Goal: Transaction & Acquisition: Subscribe to service/newsletter

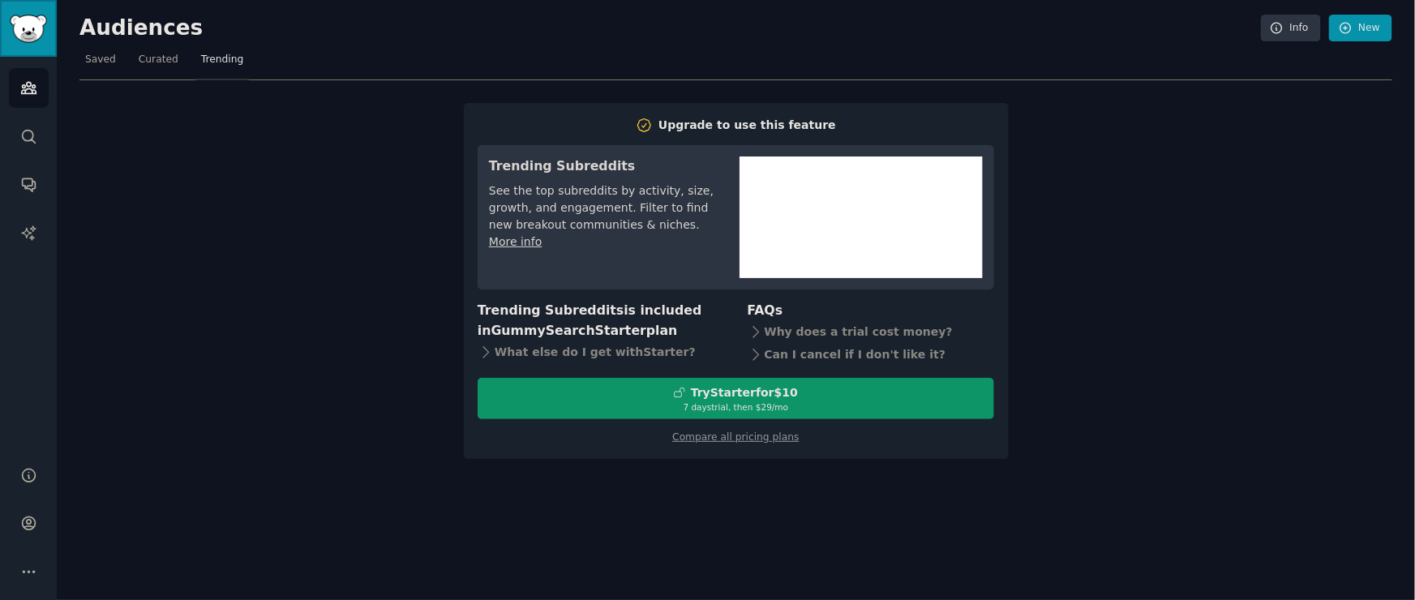
click at [28, 29] on img "Sidebar" at bounding box center [28, 29] width 37 height 28
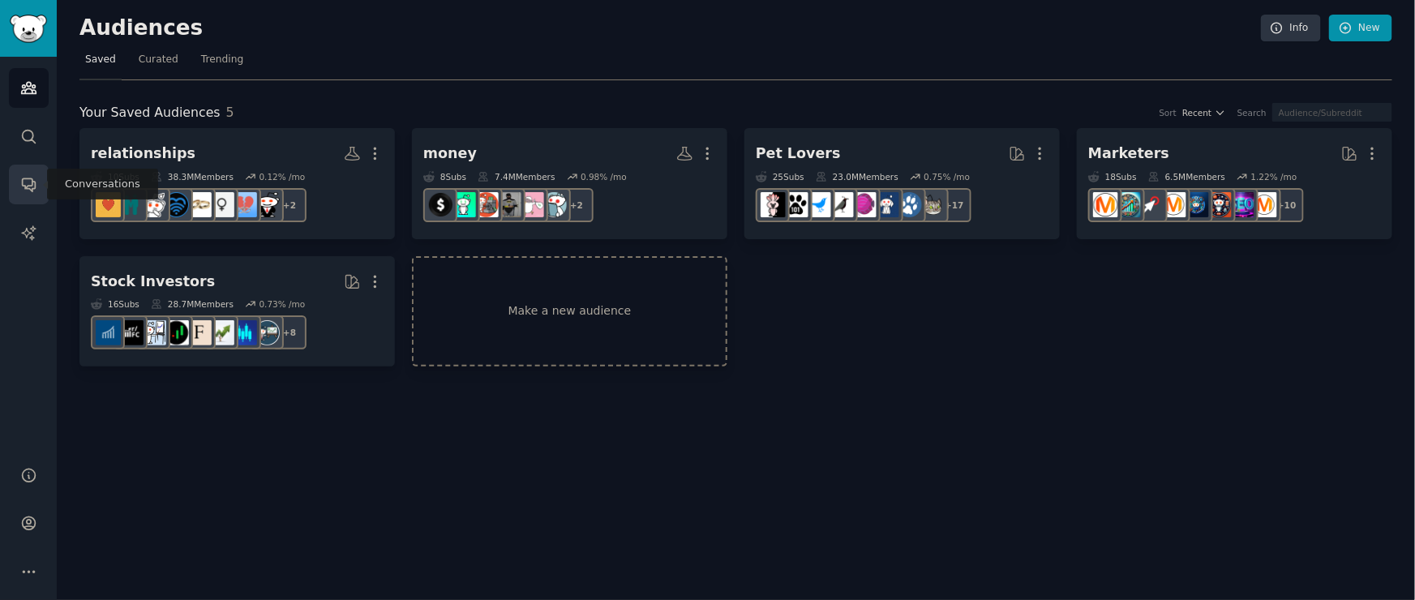
click at [27, 183] on icon "Sidebar" at bounding box center [28, 184] width 17 height 17
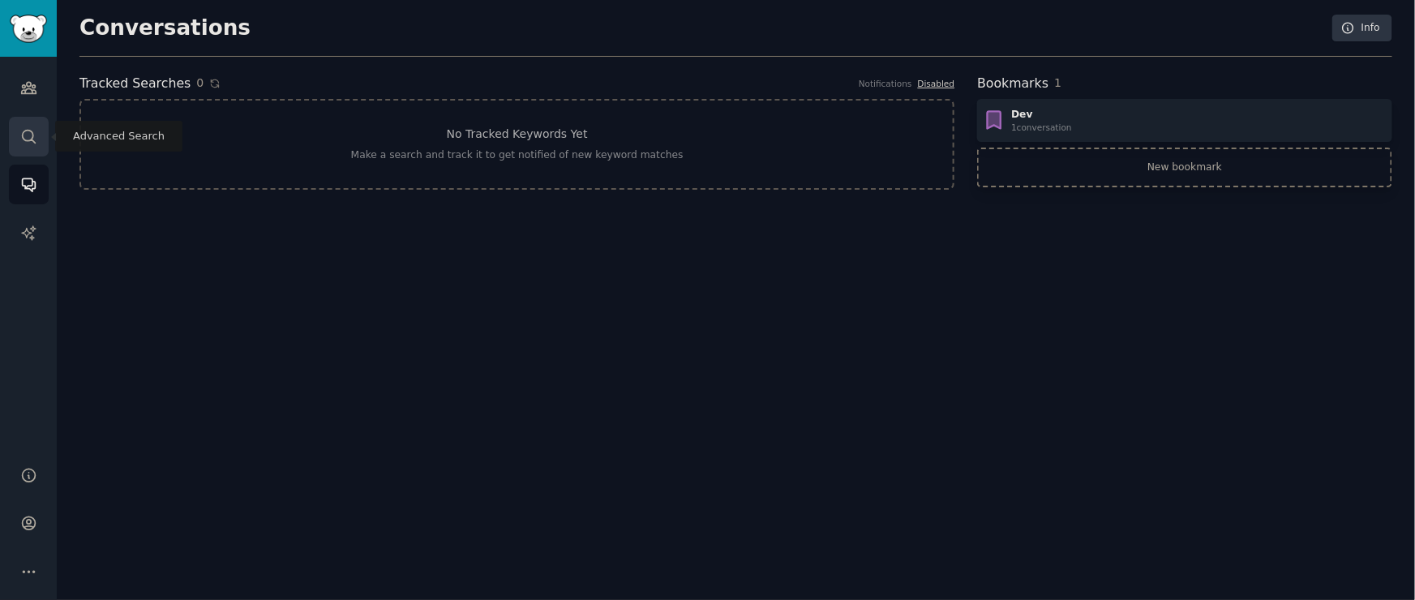
click at [31, 127] on link "Search" at bounding box center [29, 137] width 40 height 40
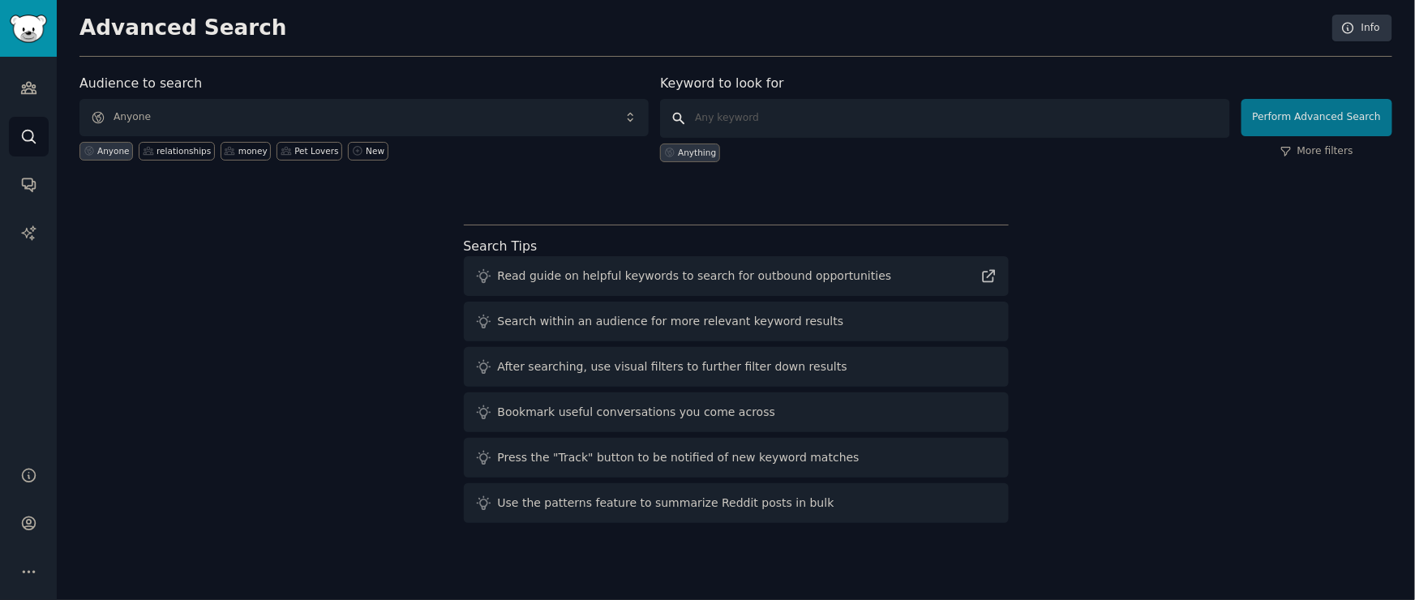
click at [745, 118] on input "text" at bounding box center [944, 118] width 569 height 39
type input "health and wellness"
click button "Perform Advanced Search" at bounding box center [1317, 117] width 151 height 37
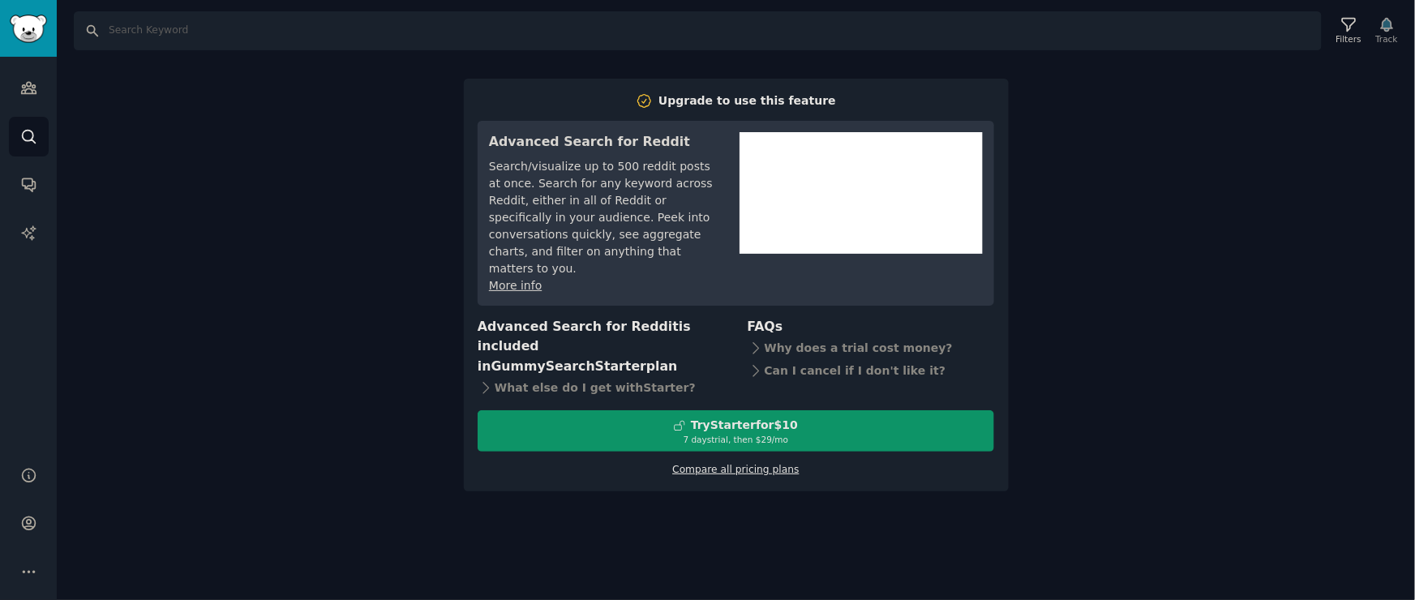
click at [774, 464] on link "Compare all pricing plans" at bounding box center [735, 469] width 127 height 11
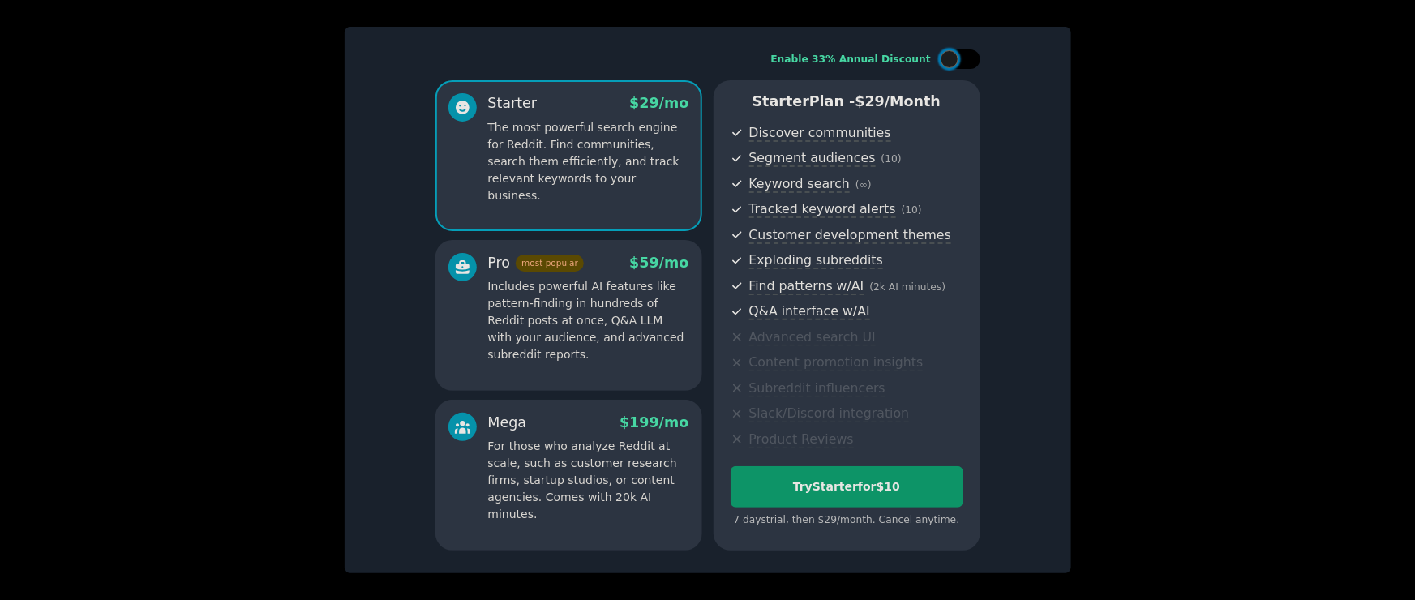
click at [956, 55] on div at bounding box center [950, 59] width 18 height 18
click at [956, 56] on div at bounding box center [951, 59] width 11 height 8
click at [956, 56] on div at bounding box center [950, 59] width 18 height 18
click at [956, 55] on div at bounding box center [951, 59] width 11 height 8
checkbox input "false"
